Goal: Task Accomplishment & Management: Use online tool/utility

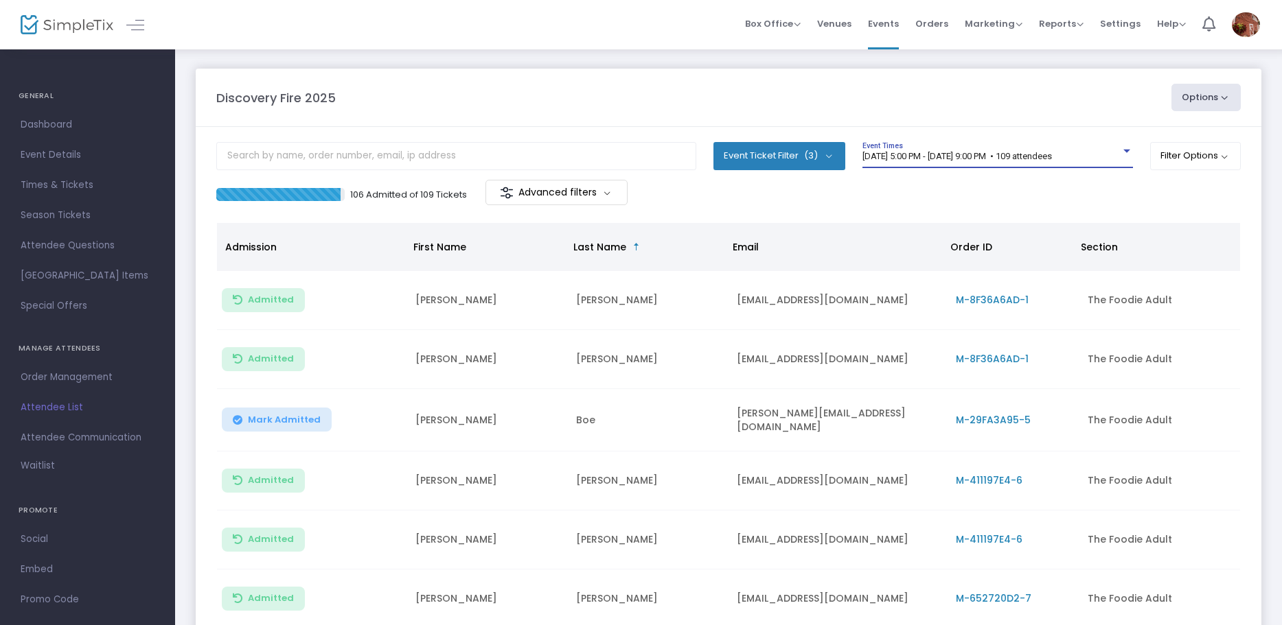
click at [1120, 151] on div at bounding box center [1126, 151] width 12 height 10
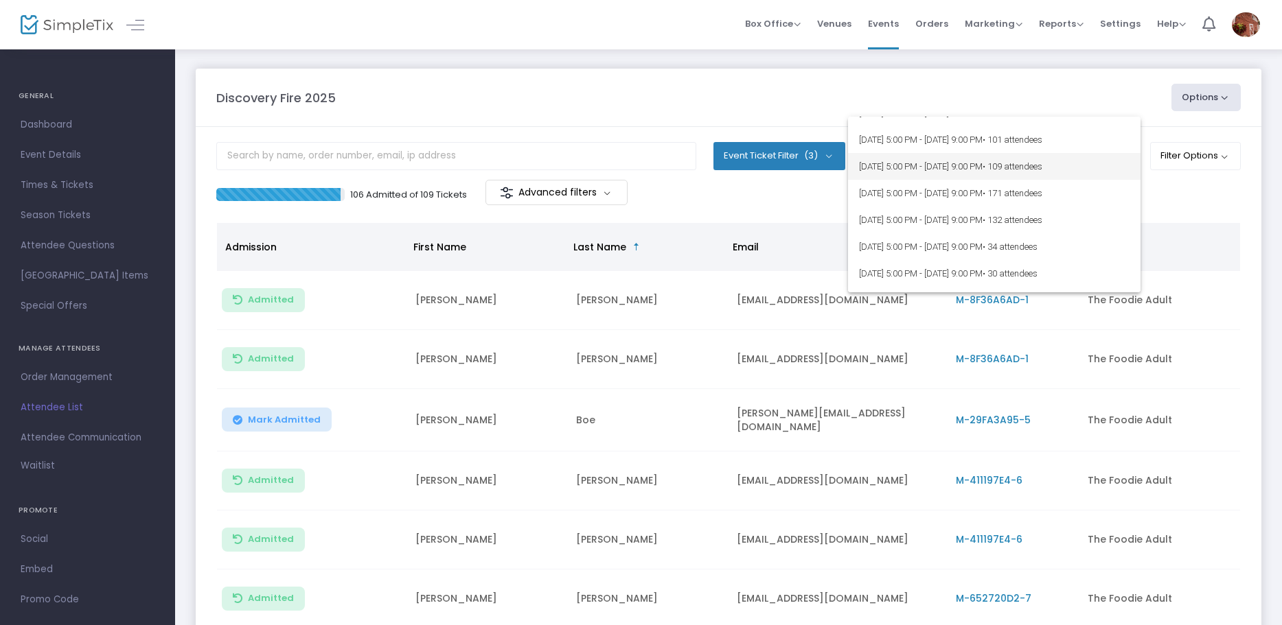
scroll to position [206, 0]
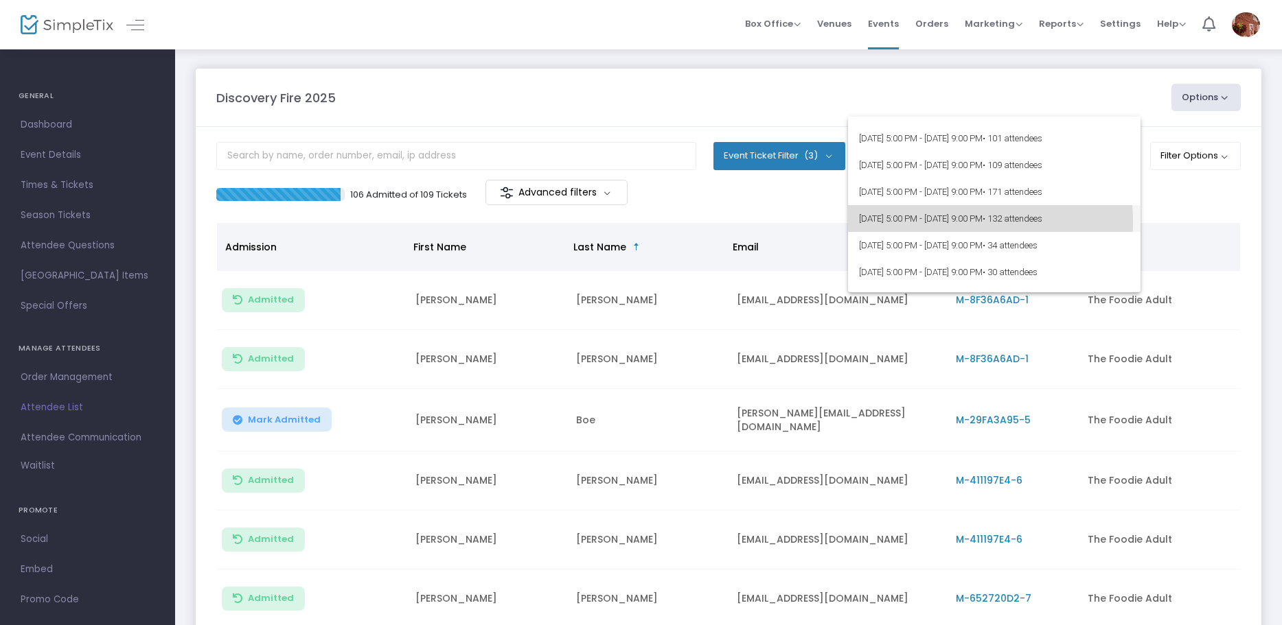
click at [931, 222] on span "[DATE] 5:00 PM - [DATE] 9:00 PM • 132 attendees" at bounding box center [994, 218] width 270 height 27
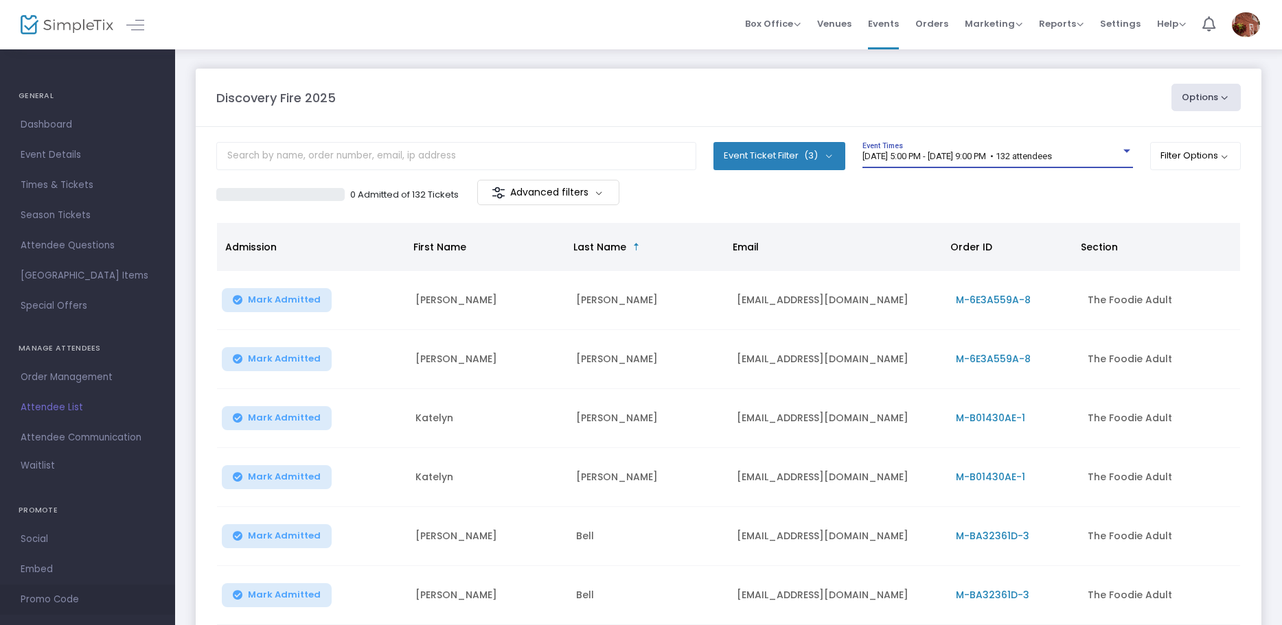
click at [54, 597] on span "Promo Code" at bounding box center [88, 600] width 134 height 18
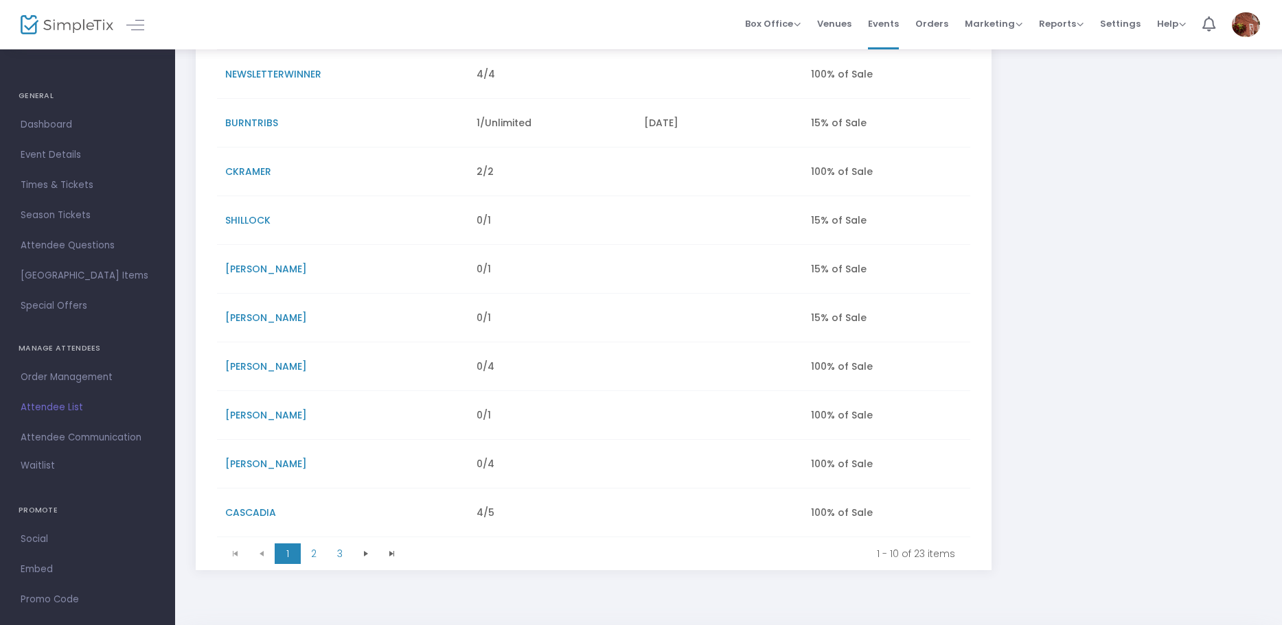
scroll to position [244, 0]
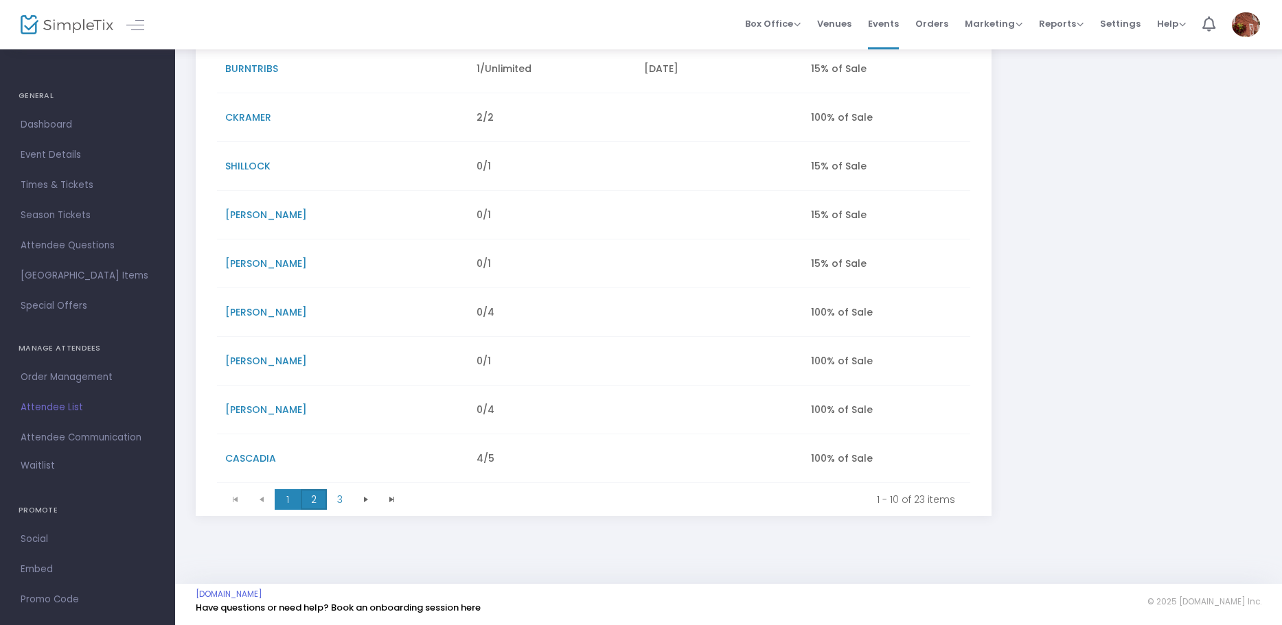
click at [316, 498] on span "2" at bounding box center [314, 499] width 26 height 21
click at [340, 497] on span "3" at bounding box center [340, 499] width 26 height 21
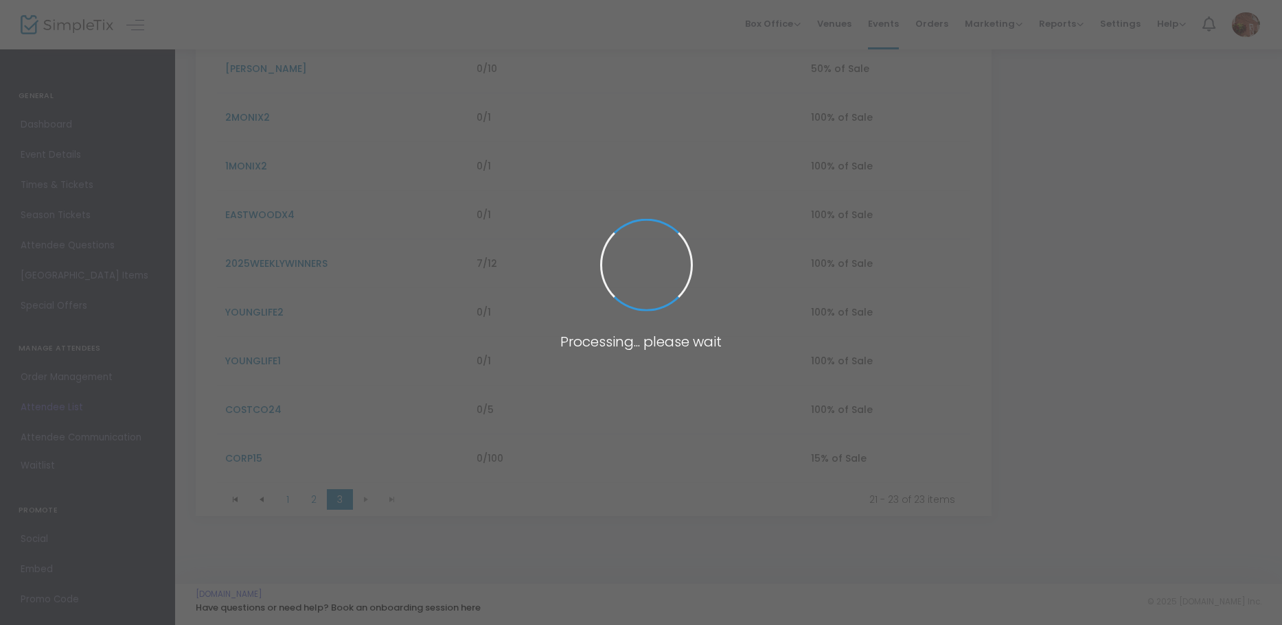
scroll to position [0, 0]
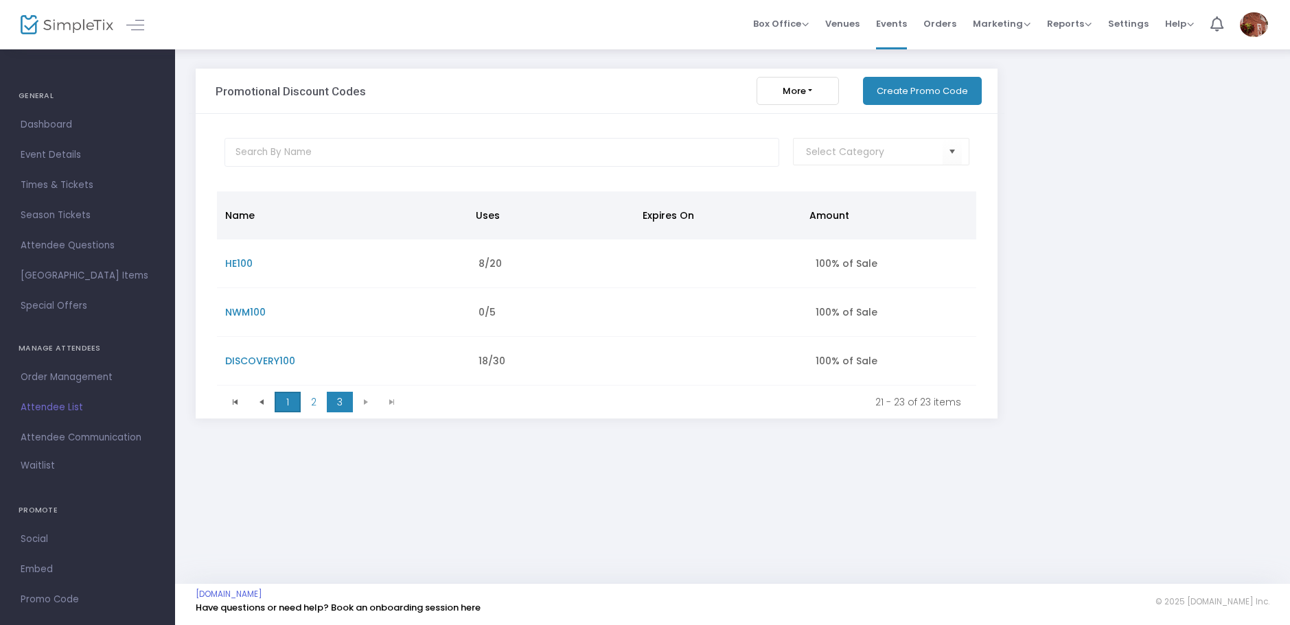
click at [282, 399] on span "1" at bounding box center [288, 402] width 26 height 21
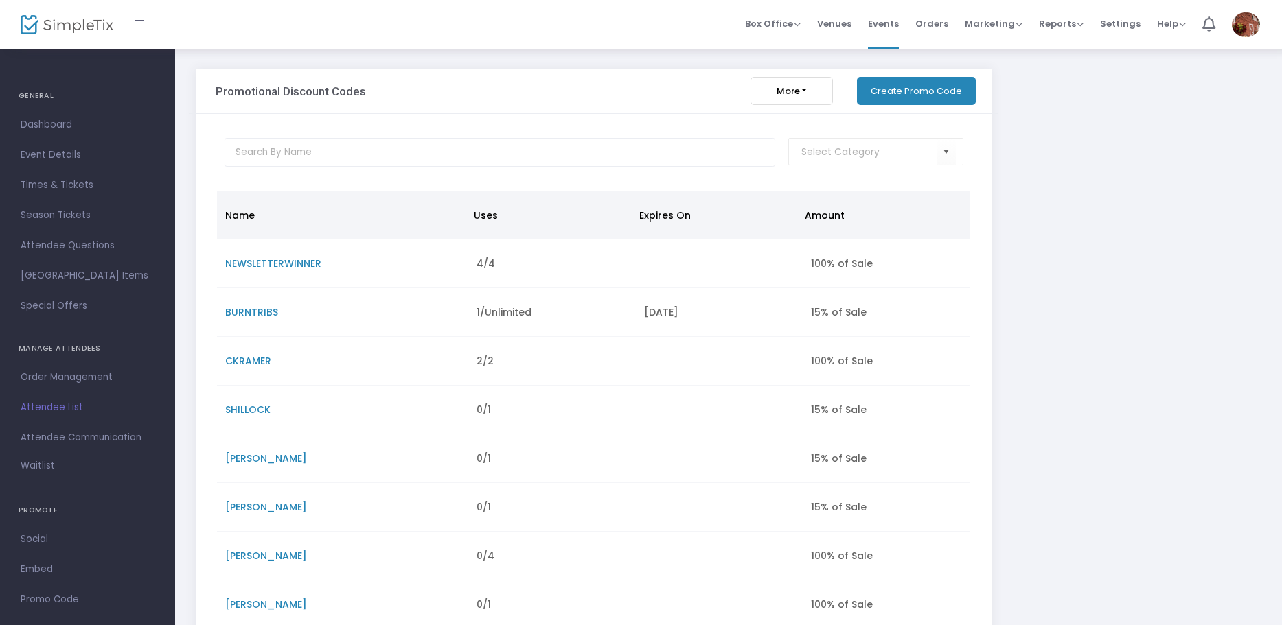
click at [251, 314] on span "BURNTRIBS" at bounding box center [251, 312] width 53 height 14
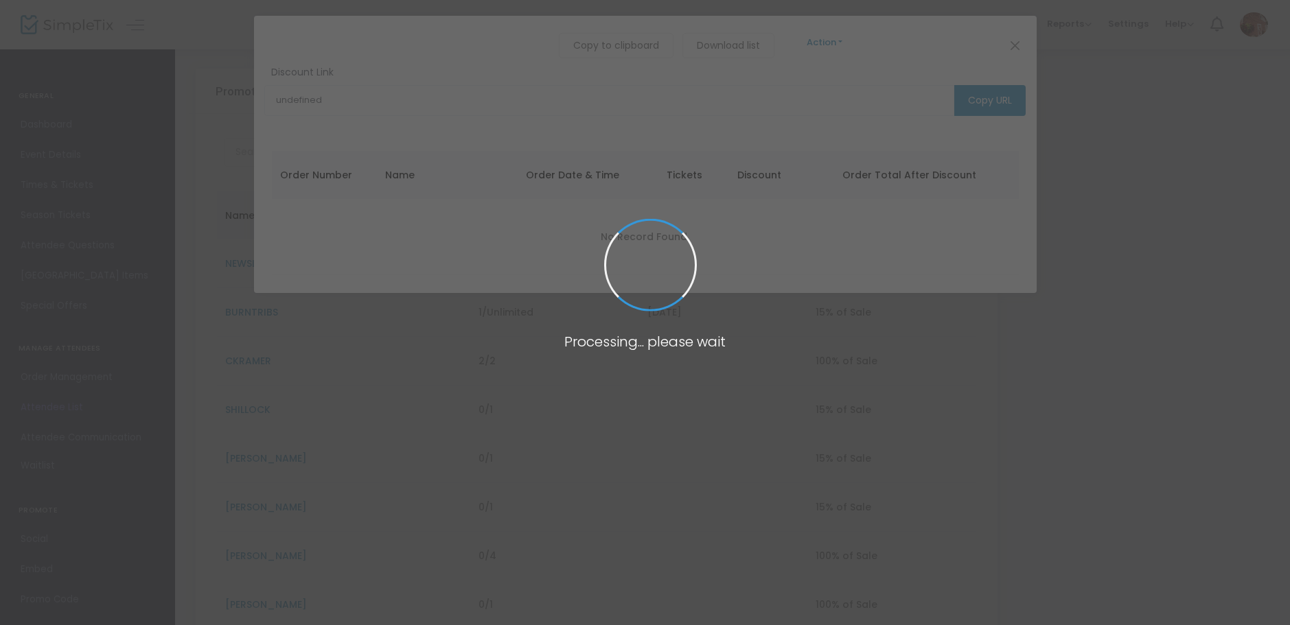
type input "[URL][DOMAIN_NAME]"
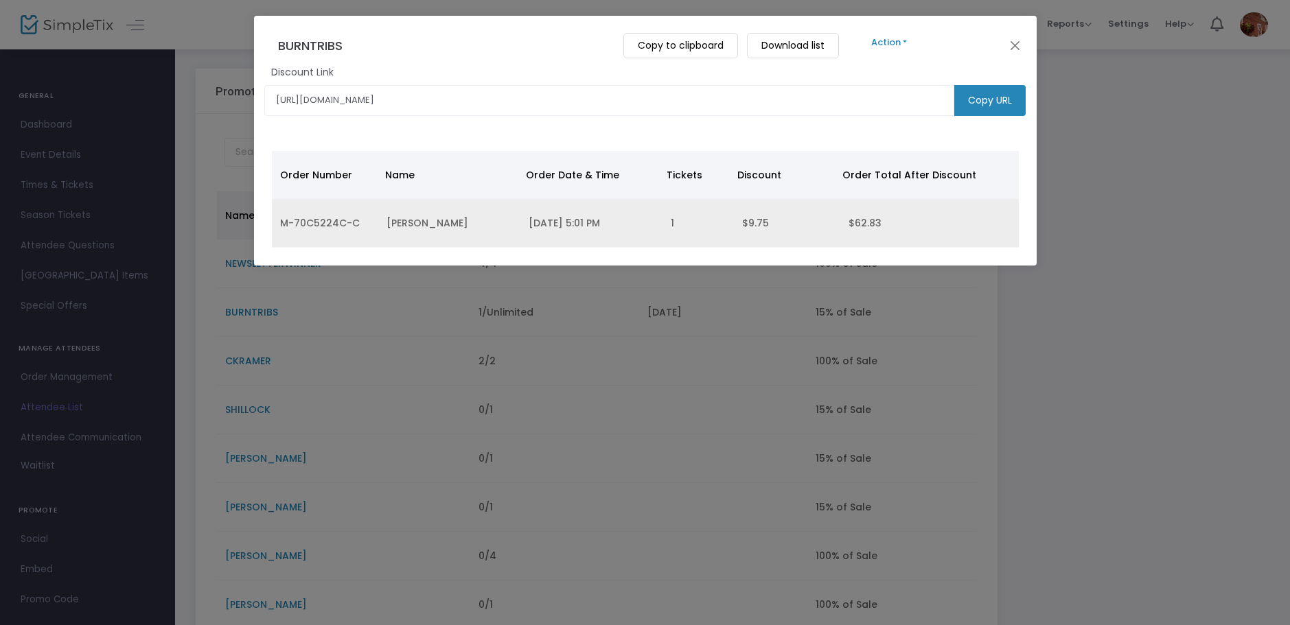
click at [570, 220] on td "[DATE] 5:01 PM" at bounding box center [591, 223] width 142 height 49
click at [336, 227] on td "M-70C5224C-C" at bounding box center [325, 223] width 106 height 49
drag, startPoint x: 368, startPoint y: 222, endPoint x: 275, endPoint y: 223, distance: 92.7
click at [275, 223] on td "M-70C5224C-C" at bounding box center [325, 223] width 106 height 49
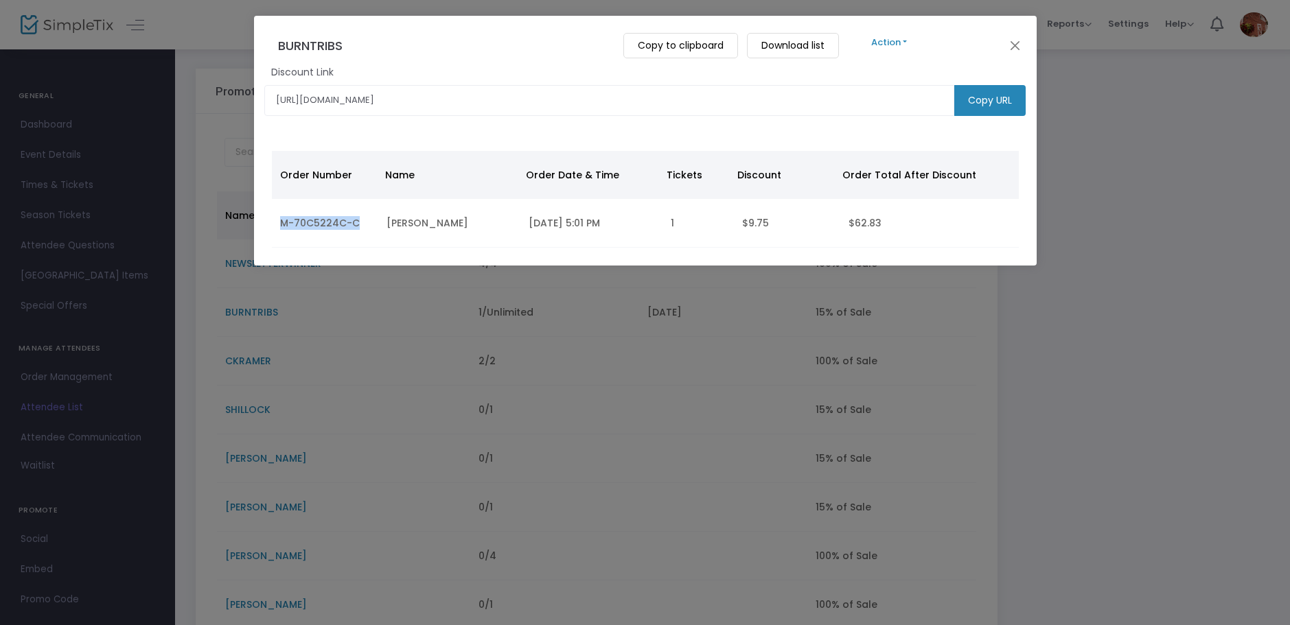
copy td "M-70C5224C-C"
click at [1010, 48] on button "Close" at bounding box center [1015, 45] width 18 height 18
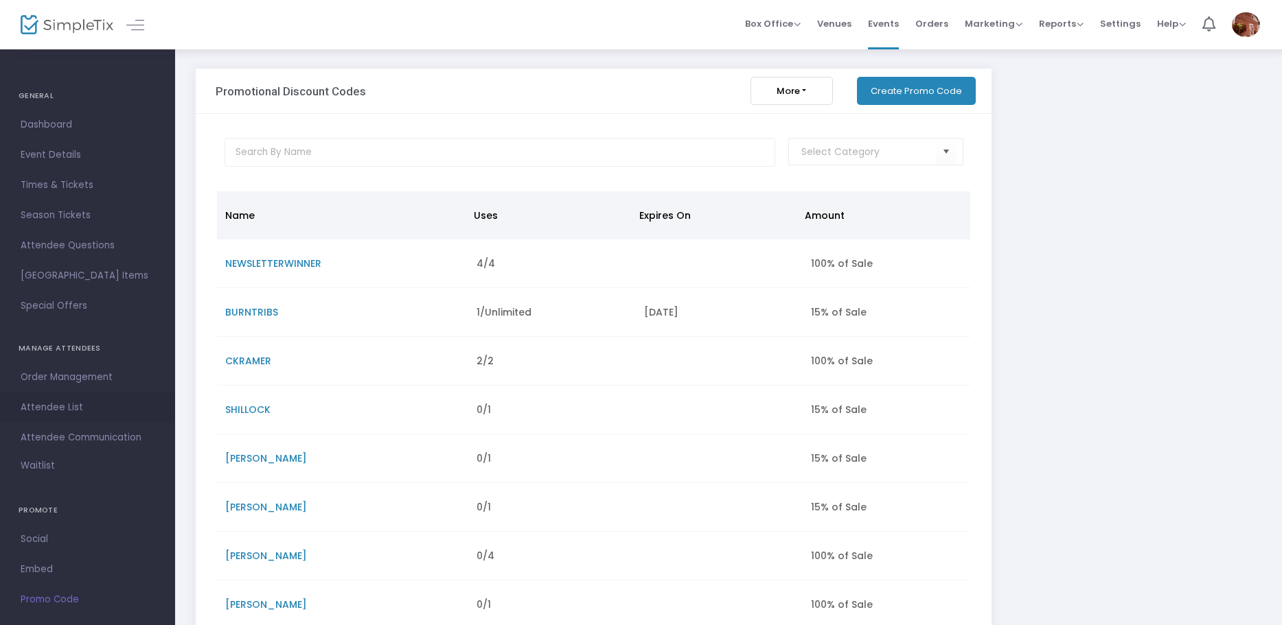
click at [51, 406] on span "Attendee List" at bounding box center [88, 408] width 134 height 18
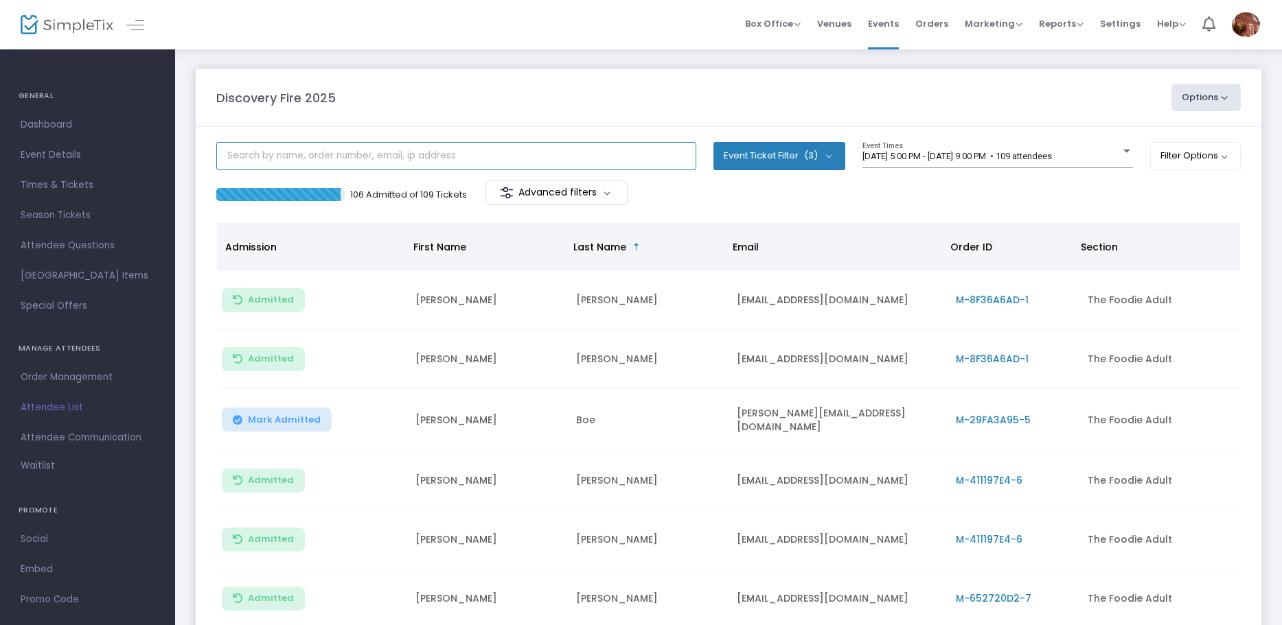
click at [306, 159] on input "text" at bounding box center [456, 156] width 480 height 28
paste input "M-70C5224C-C"
type input "M-70C5224C-C"
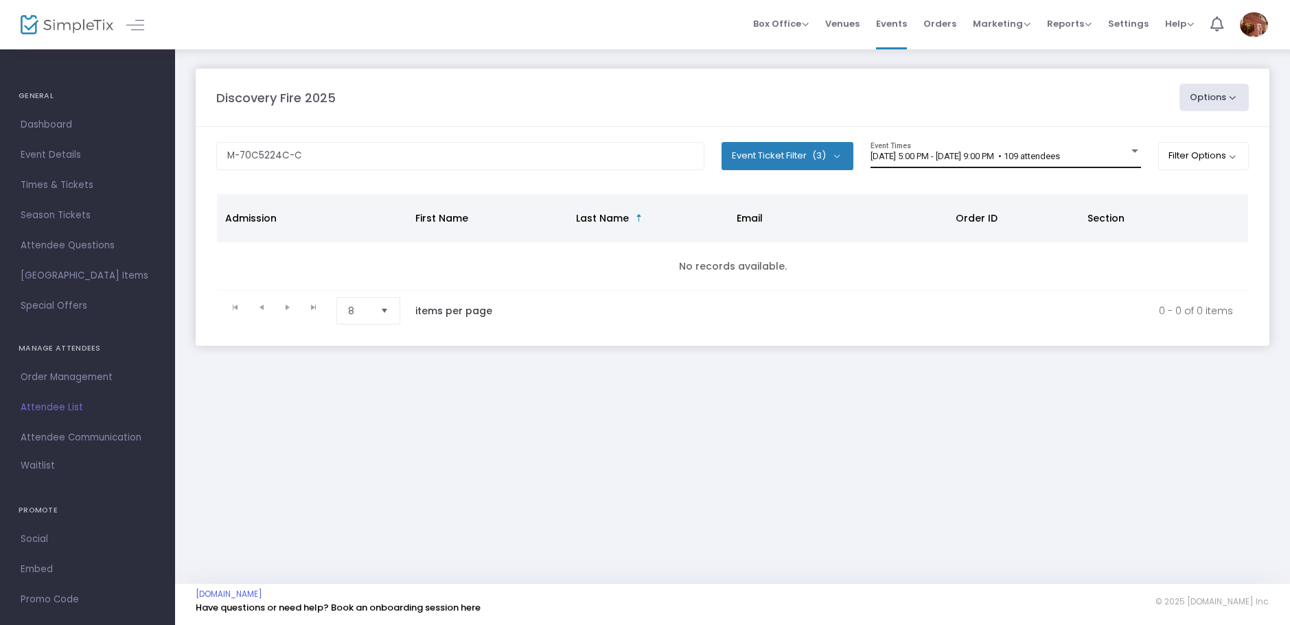
click at [912, 150] on div "[DATE] 5:00 PM - [DATE] 9:00 PM • 109 attendees Event Times" at bounding box center [1005, 155] width 270 height 26
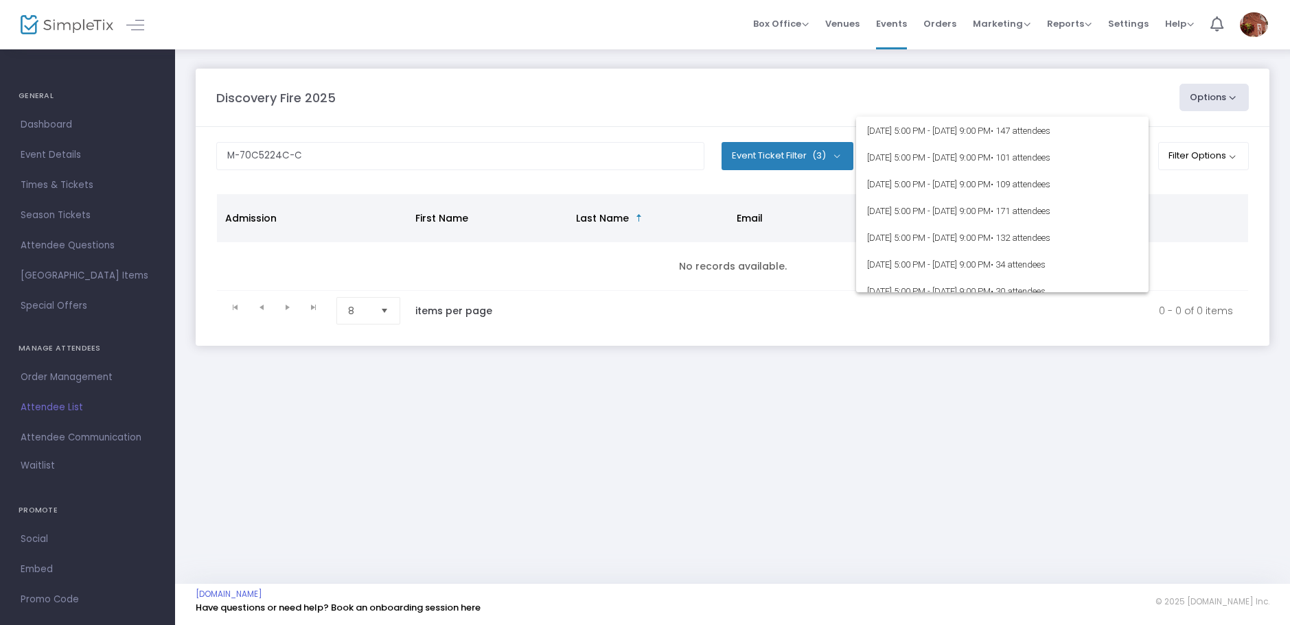
scroll to position [190, 0]
click at [901, 235] on span "[DATE] 5:00 PM - [DATE] 9:00 PM • 132 attendees" at bounding box center [1002, 234] width 270 height 27
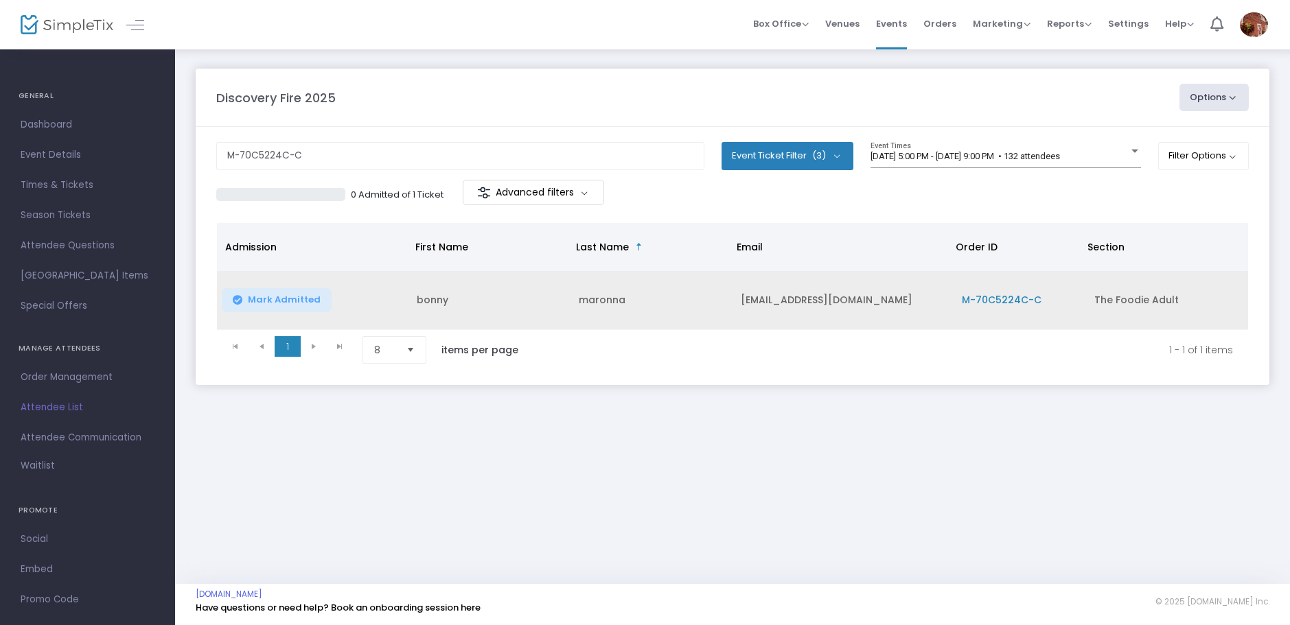
click at [1010, 299] on span "M-70C5224C-C" at bounding box center [1002, 300] width 80 height 14
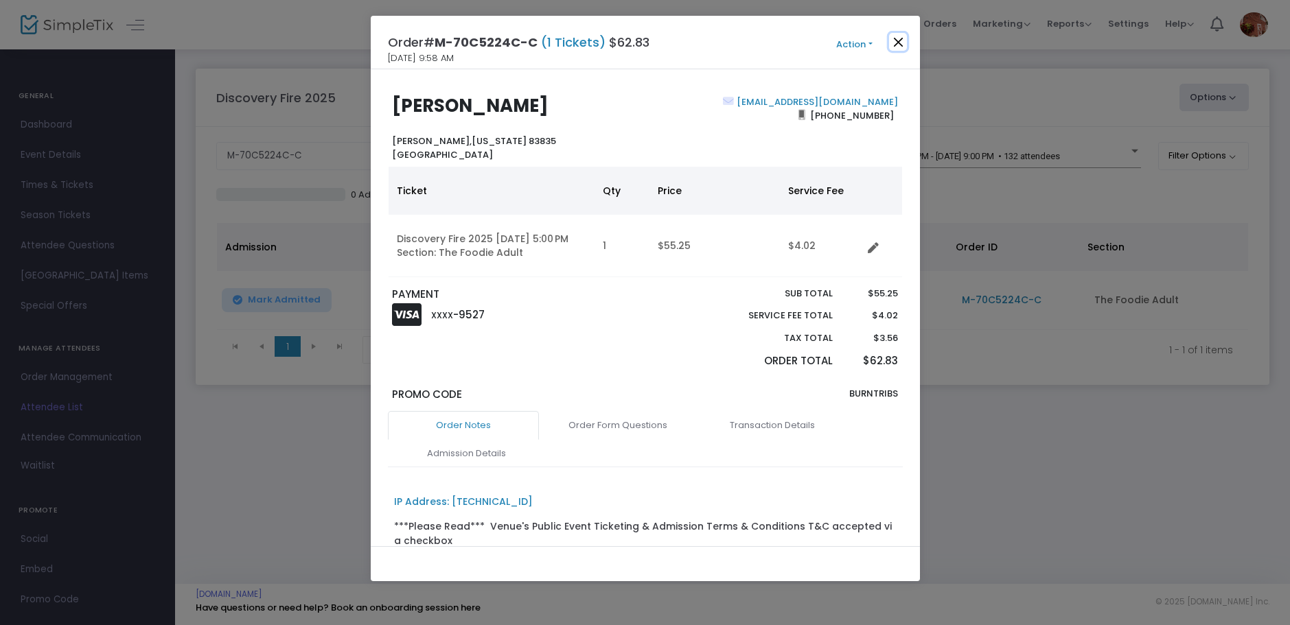
click at [897, 43] on button "Close" at bounding box center [898, 42] width 18 height 18
